Goal: Check status: Check status

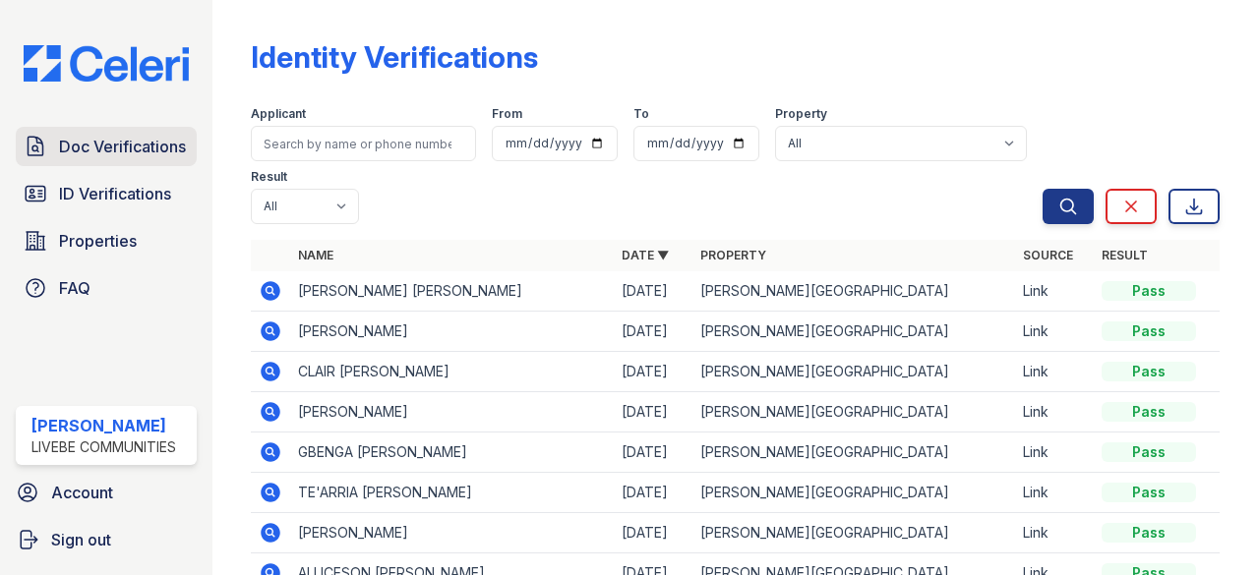
click at [130, 142] on span "Doc Verifications" at bounding box center [122, 147] width 127 height 24
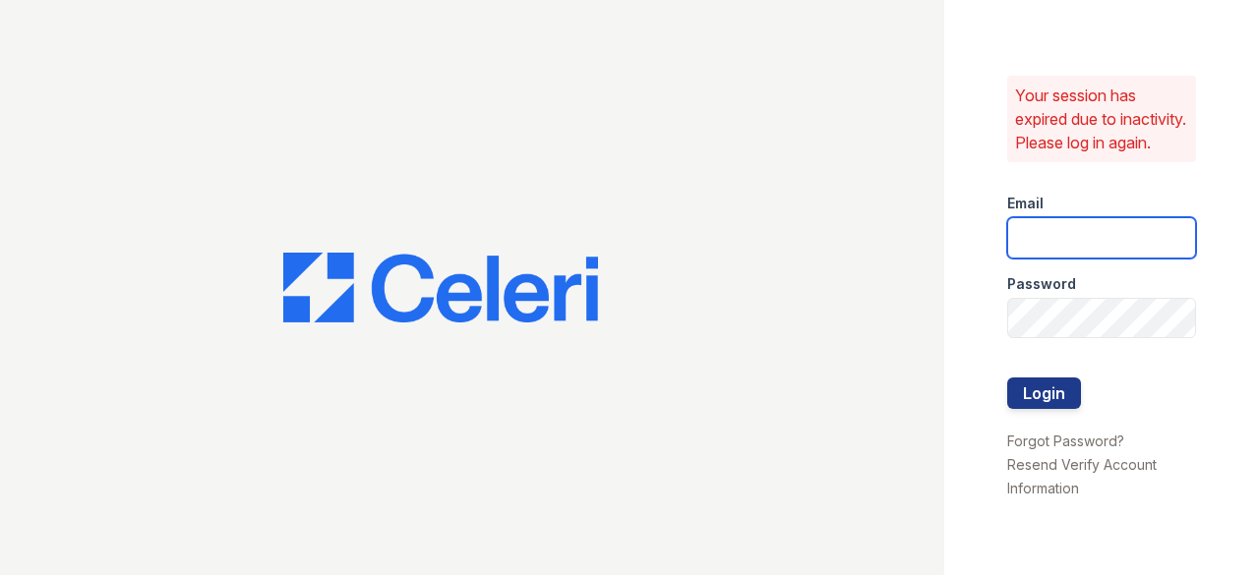
type input "edwinr@livebe.com"
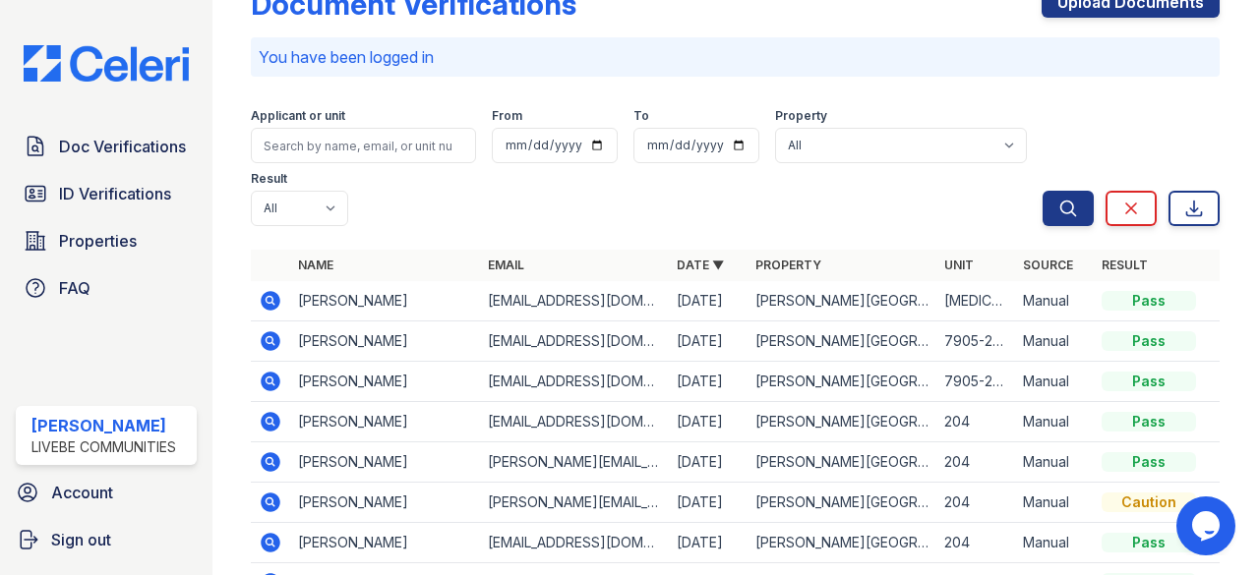
scroll to position [98, 0]
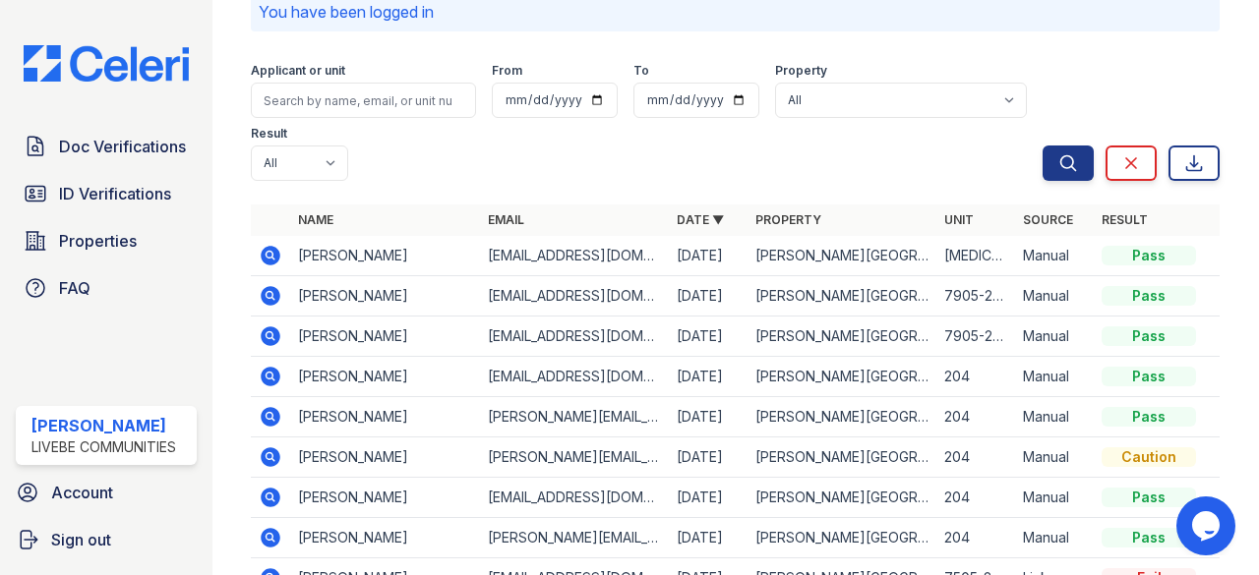
click at [272, 335] on icon at bounding box center [271, 337] width 24 height 24
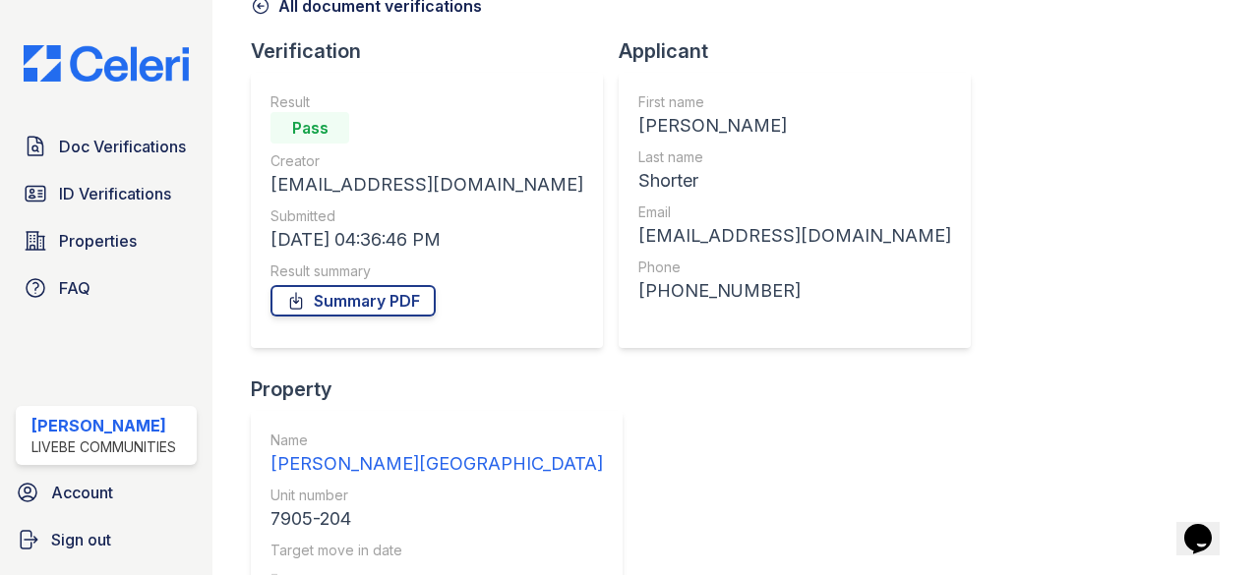
scroll to position [205, 0]
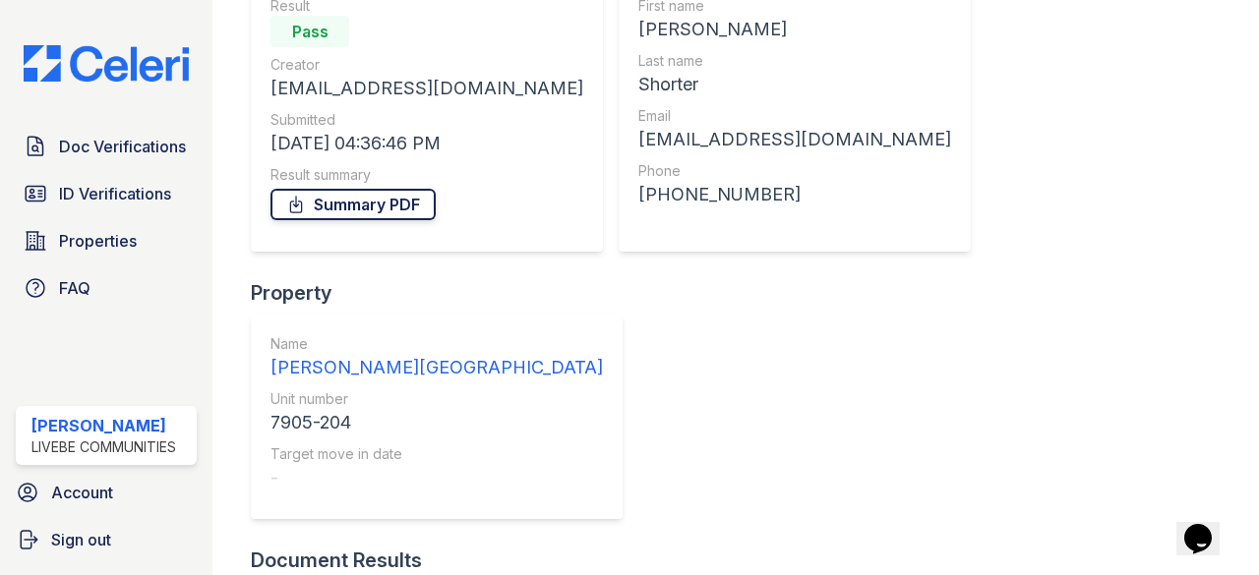
click at [377, 202] on link "Summary PDF" at bounding box center [353, 204] width 165 height 31
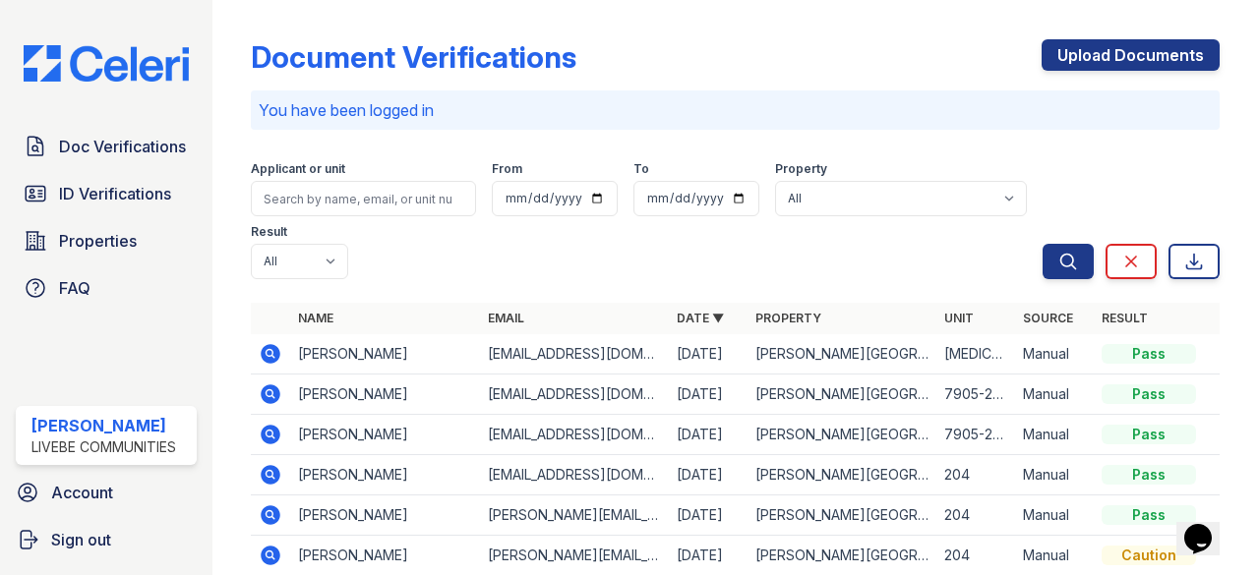
click at [276, 389] on icon at bounding box center [272, 395] width 20 height 20
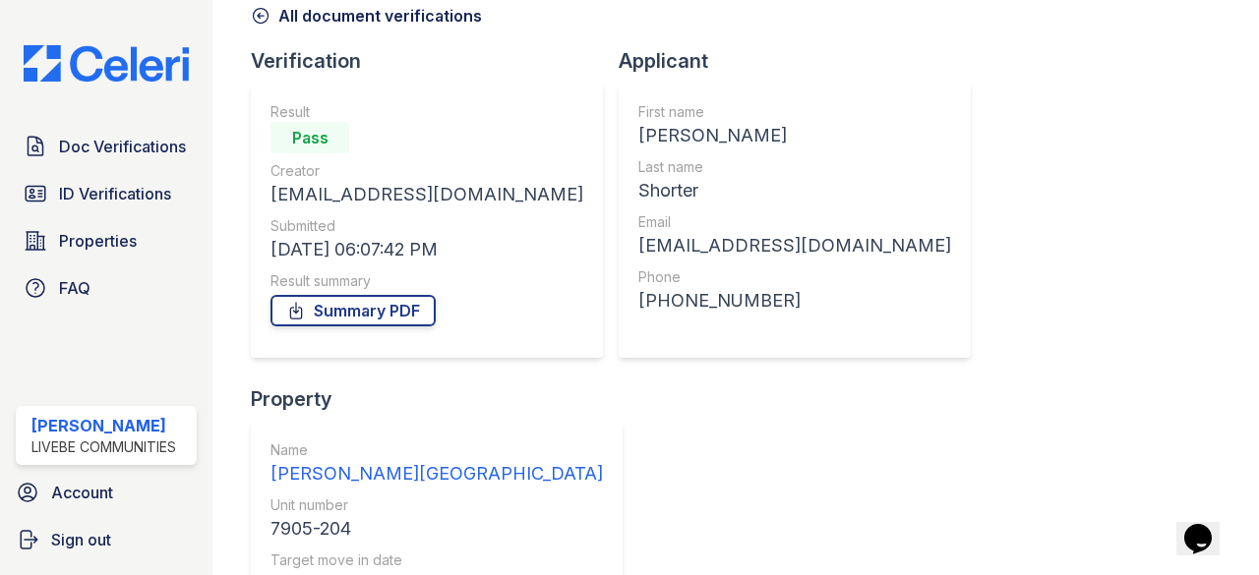
scroll to position [252, 0]
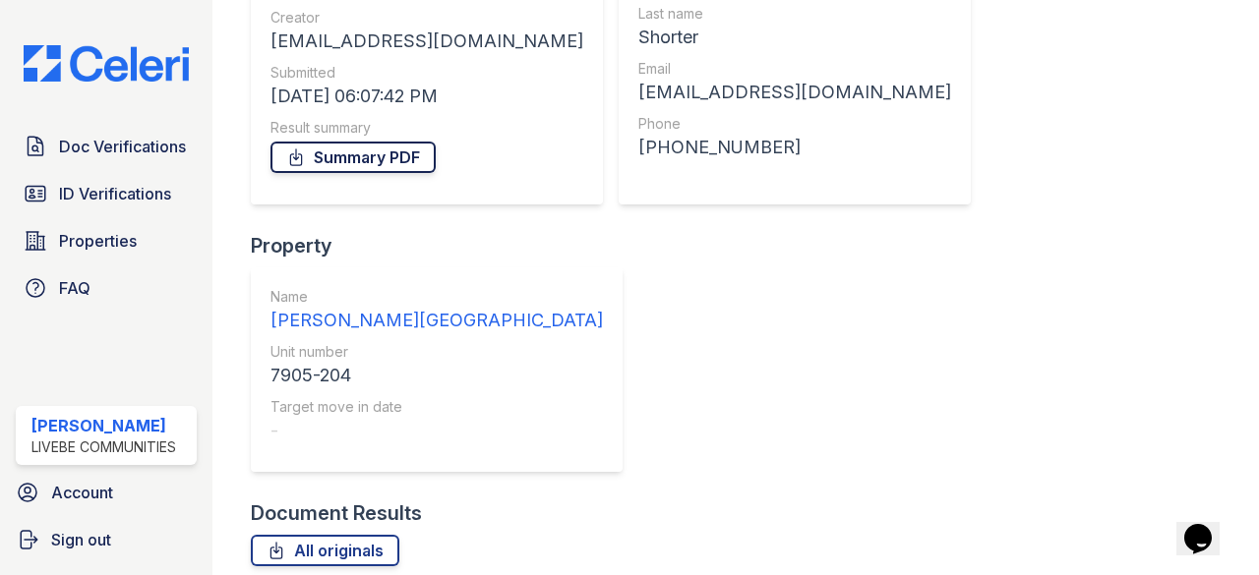
click at [390, 154] on link "Summary PDF" at bounding box center [353, 157] width 165 height 31
click at [124, 186] on span "ID Verifications" at bounding box center [115, 194] width 112 height 24
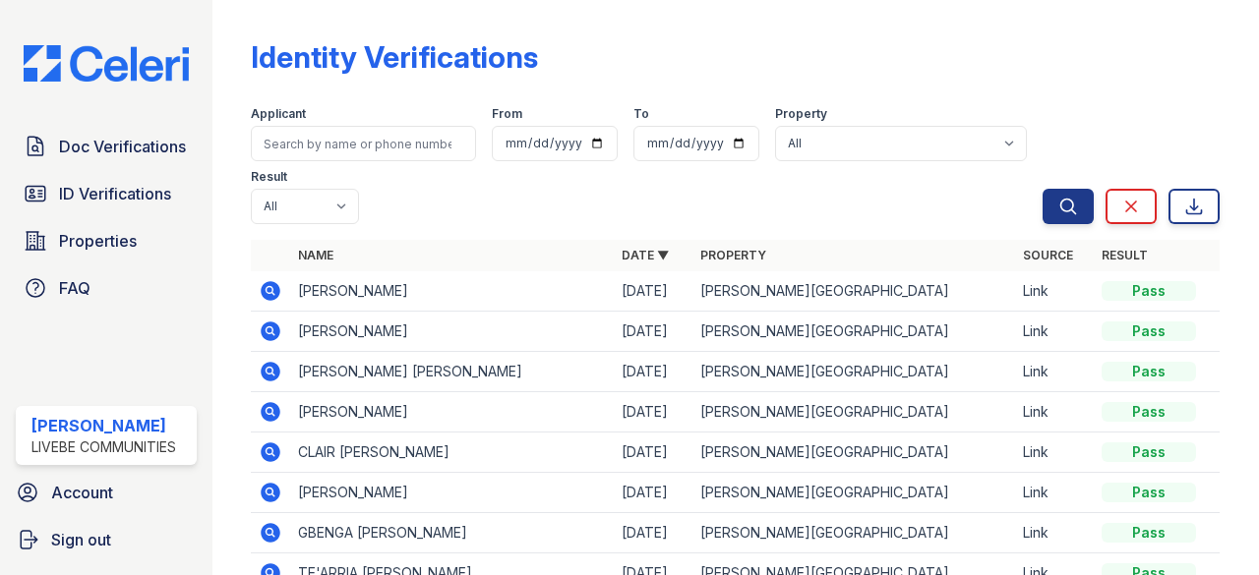
click at [281, 367] on icon at bounding box center [271, 372] width 24 height 24
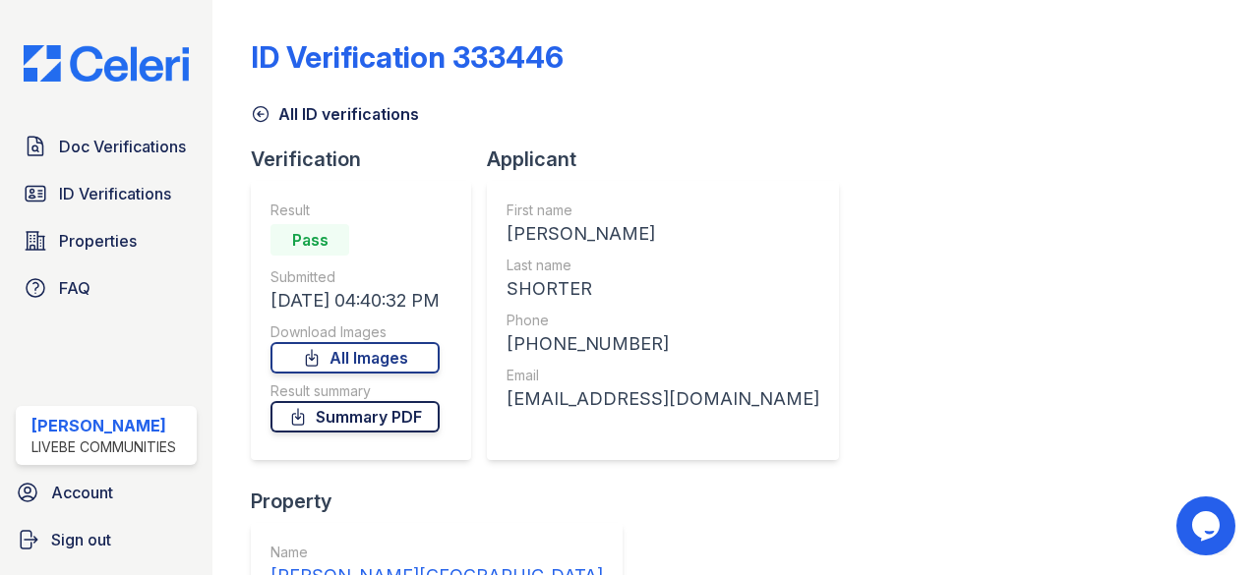
click at [425, 415] on link "Summary PDF" at bounding box center [355, 416] width 169 height 31
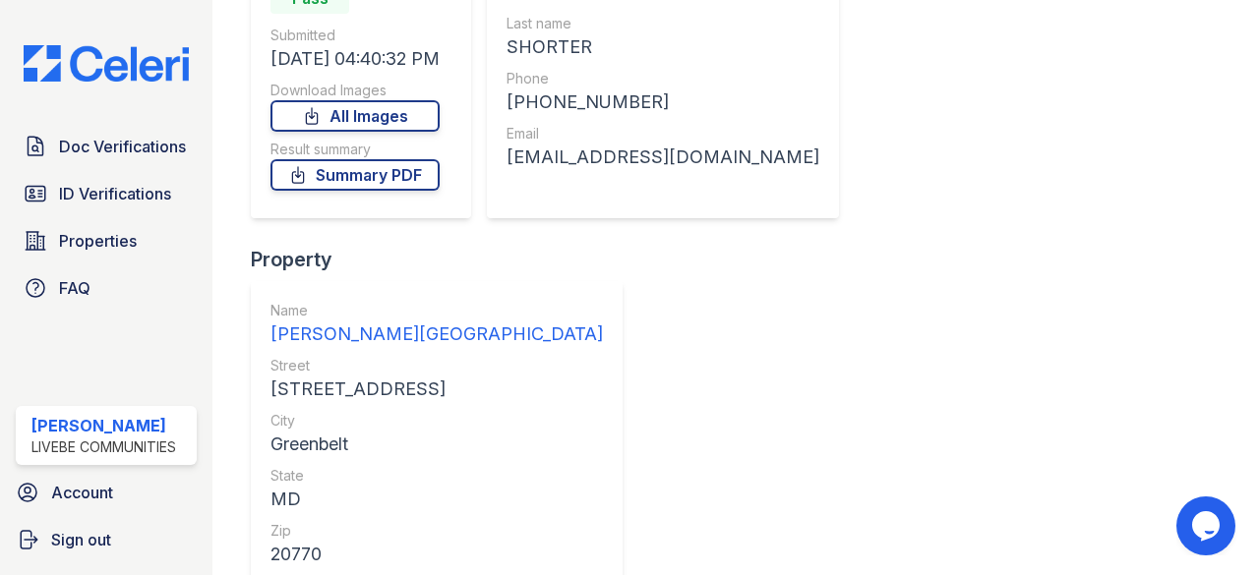
scroll to position [277, 0]
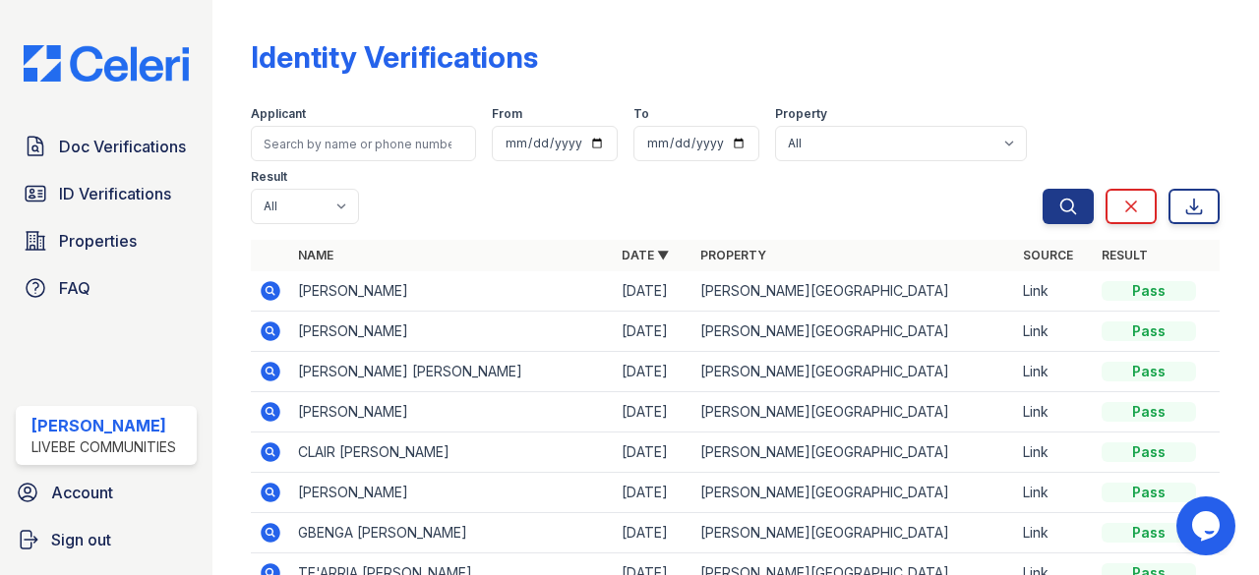
click at [272, 335] on icon at bounding box center [272, 332] width 20 height 20
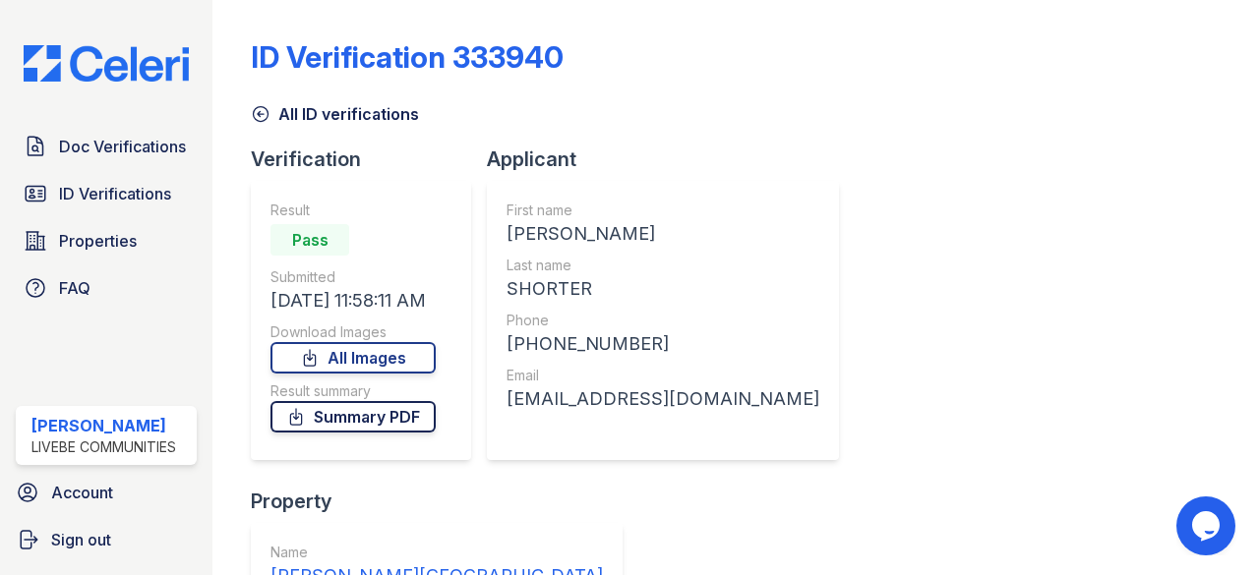
click at [388, 409] on link "Summary PDF" at bounding box center [353, 416] width 165 height 31
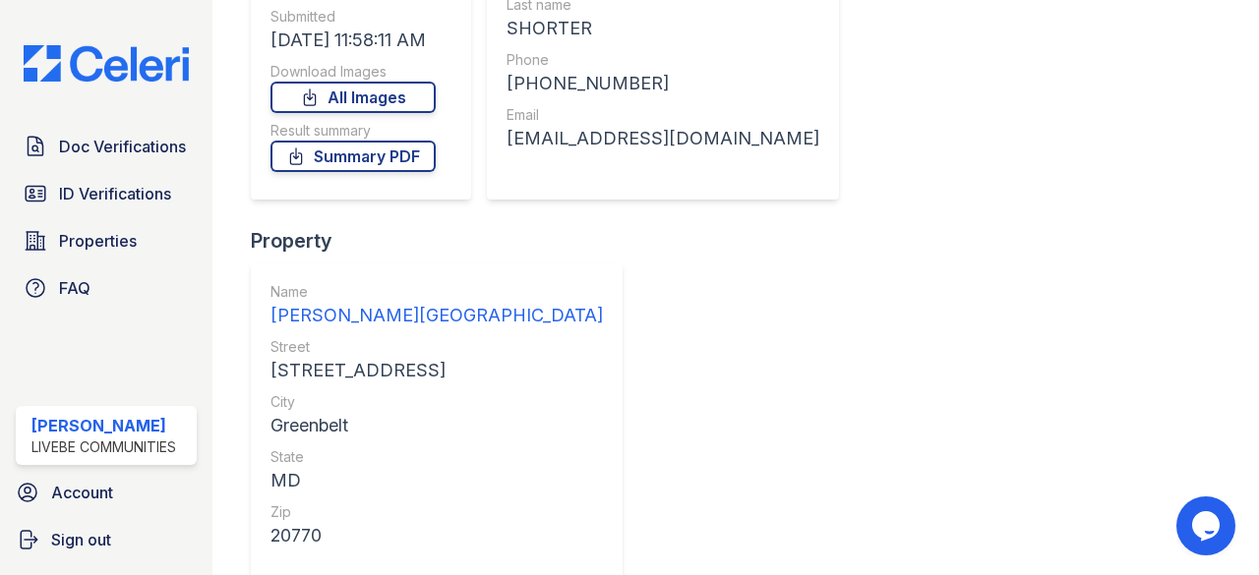
scroll to position [277, 0]
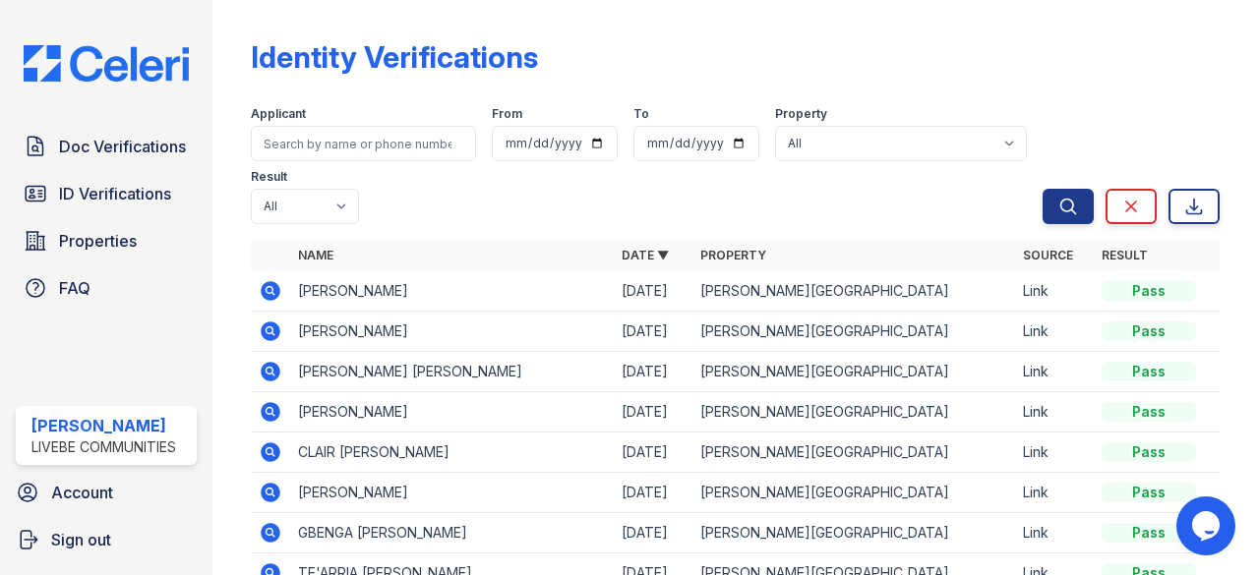
click at [268, 282] on icon at bounding box center [272, 291] width 20 height 20
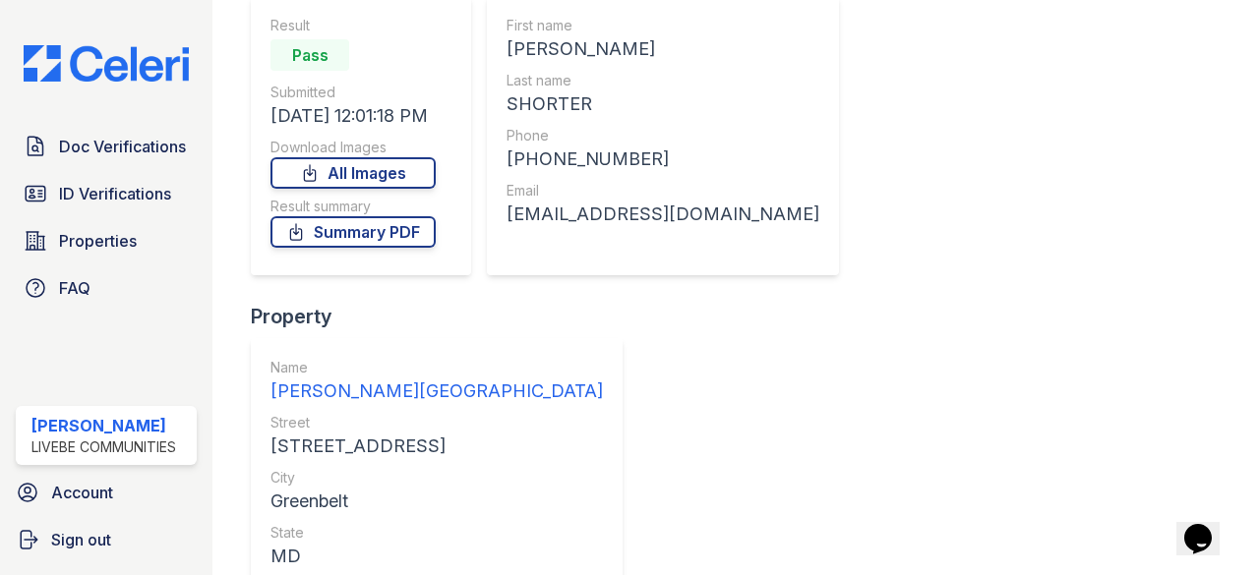
scroll to position [277, 0]
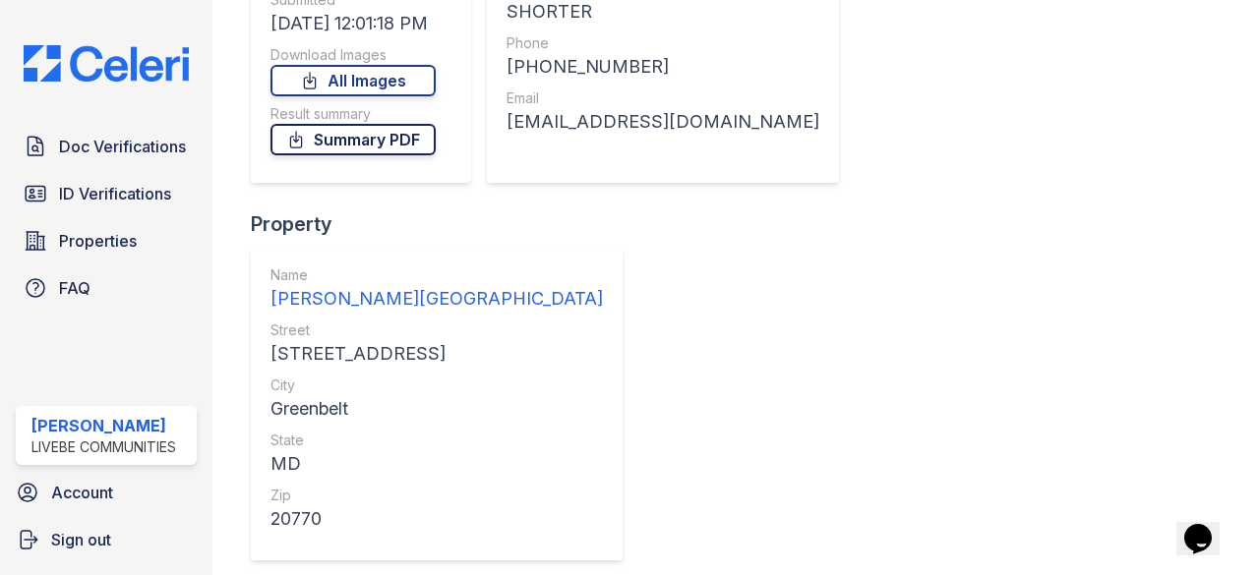
click at [376, 141] on link "Summary PDF" at bounding box center [353, 139] width 165 height 31
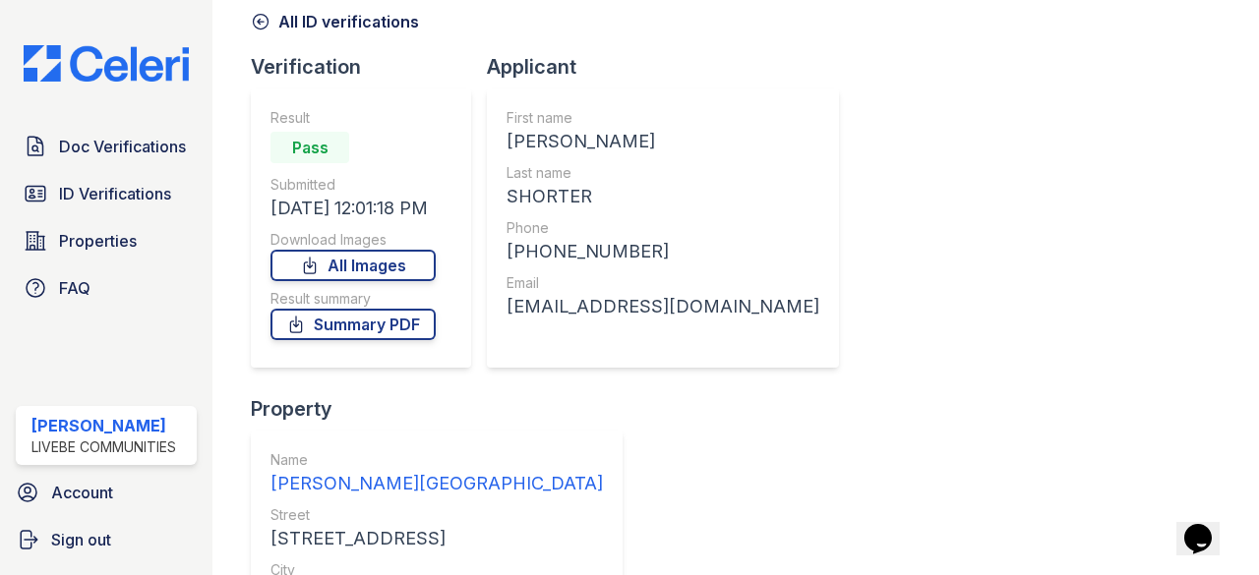
scroll to position [0, 0]
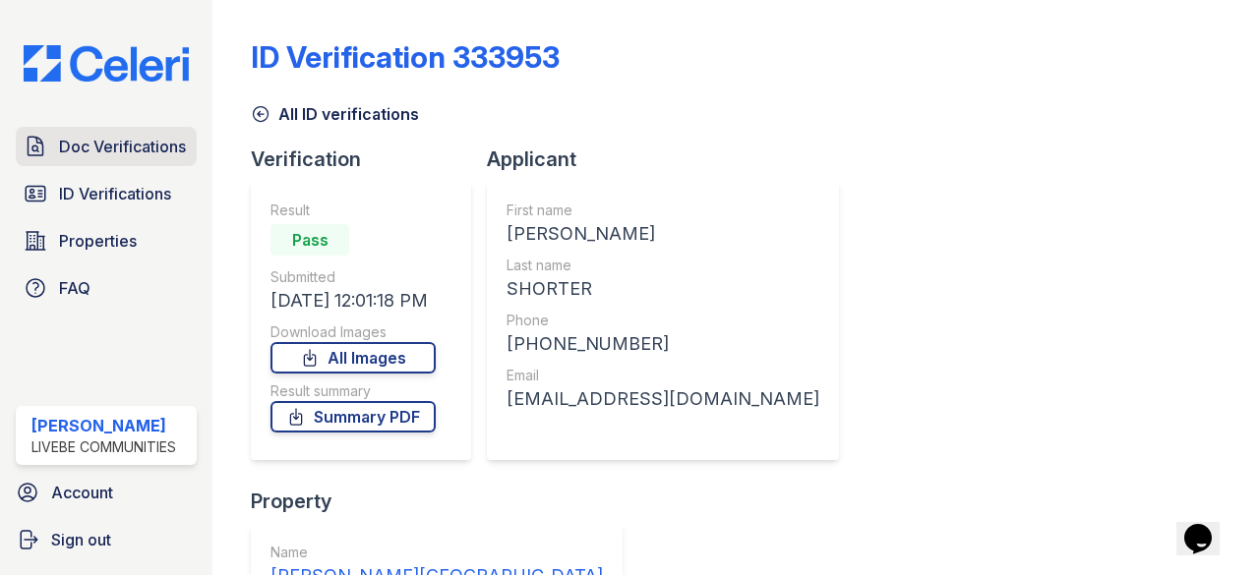
click at [119, 158] on span "Doc Verifications" at bounding box center [122, 147] width 127 height 24
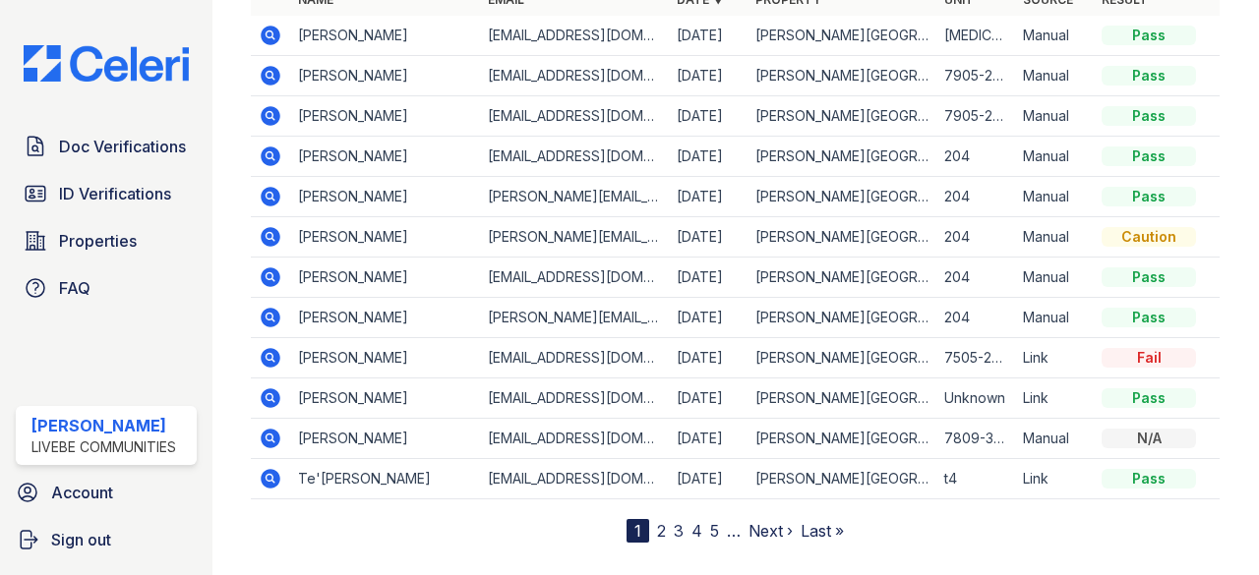
scroll to position [293, 0]
